Goal: Information Seeking & Learning: Compare options

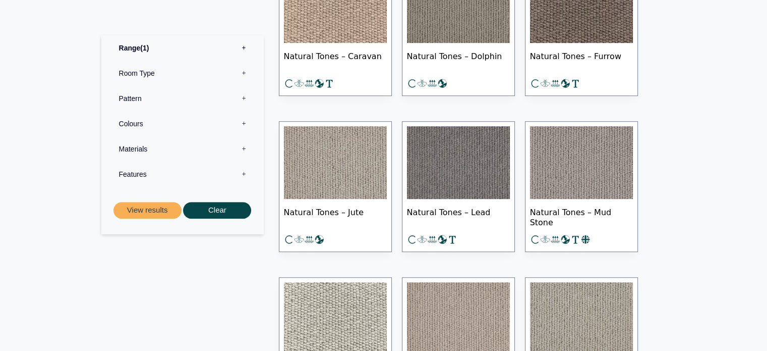
scroll to position [458, 0]
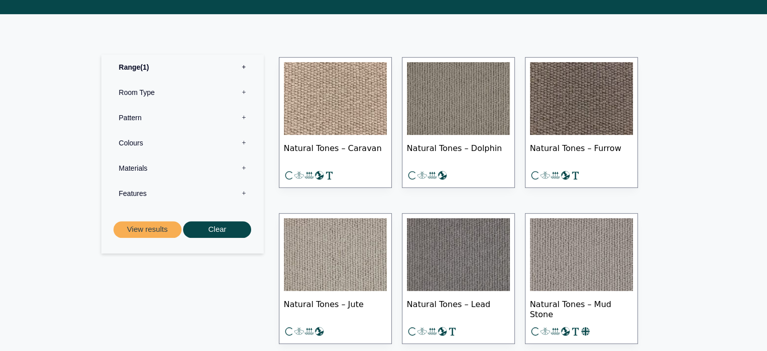
click at [347, 88] on img at bounding box center [335, 98] width 103 height 73
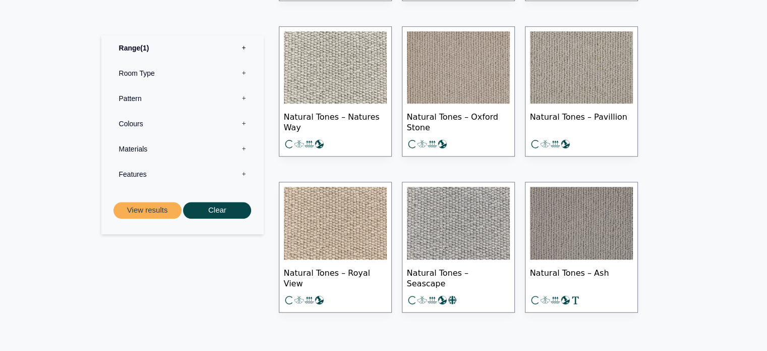
scroll to position [798, 0]
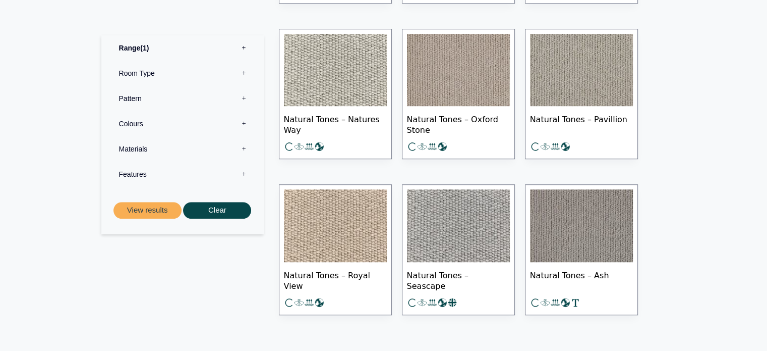
click at [581, 63] on img at bounding box center [581, 70] width 103 height 73
click at [369, 209] on img at bounding box center [335, 225] width 103 height 73
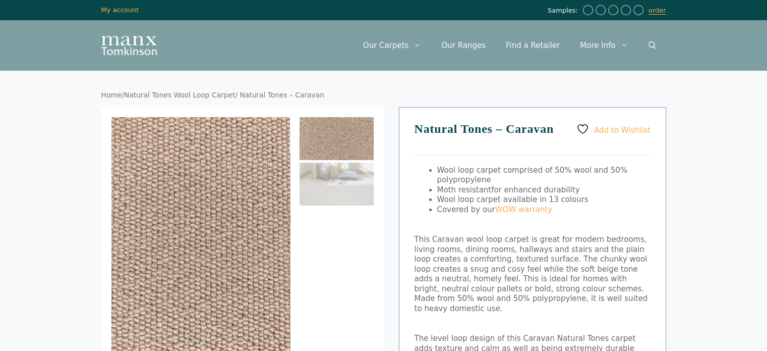
scroll to position [36, 0]
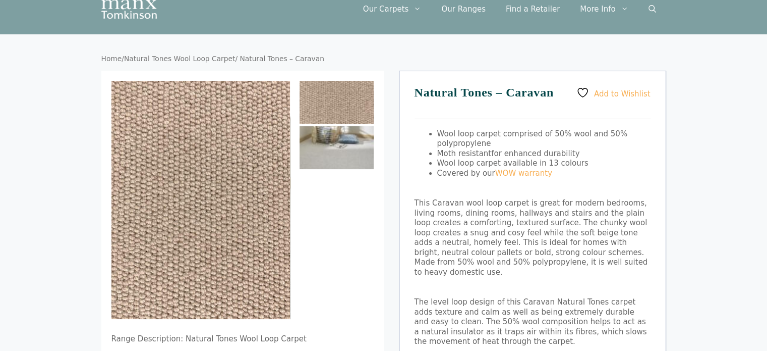
click at [357, 147] on img at bounding box center [337, 147] width 74 height 43
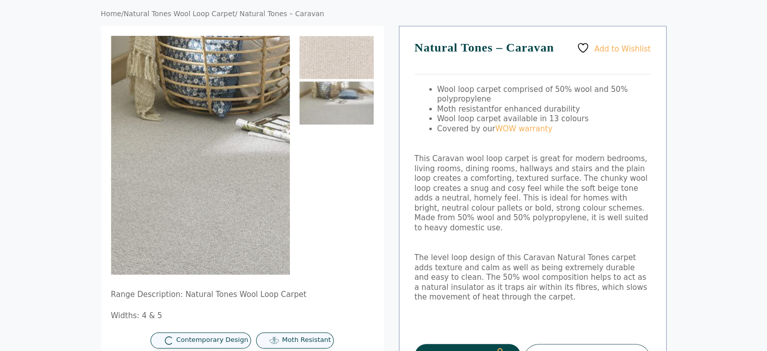
scroll to position [81, 0]
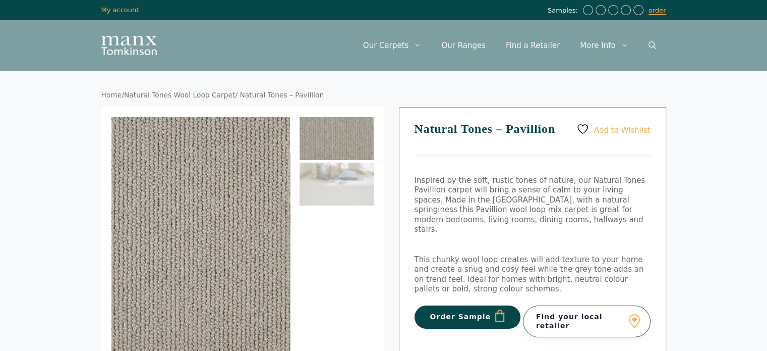
scroll to position [82, 0]
